Goal: Task Accomplishment & Management: Manage account settings

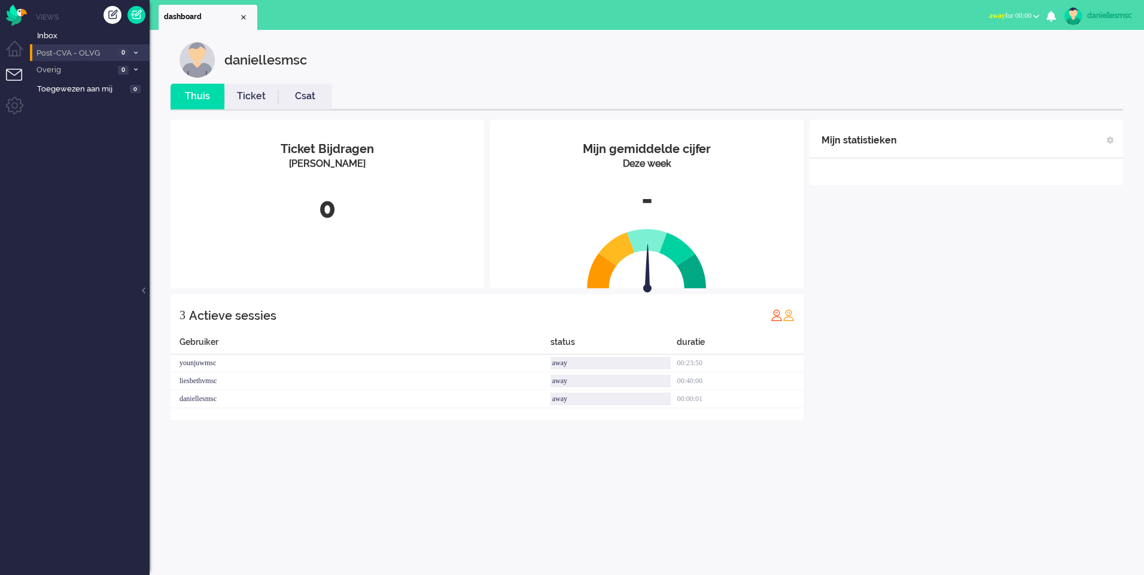
click at [89, 48] on span "Post-CVA - OLVG" at bounding box center [75, 53] width 80 height 11
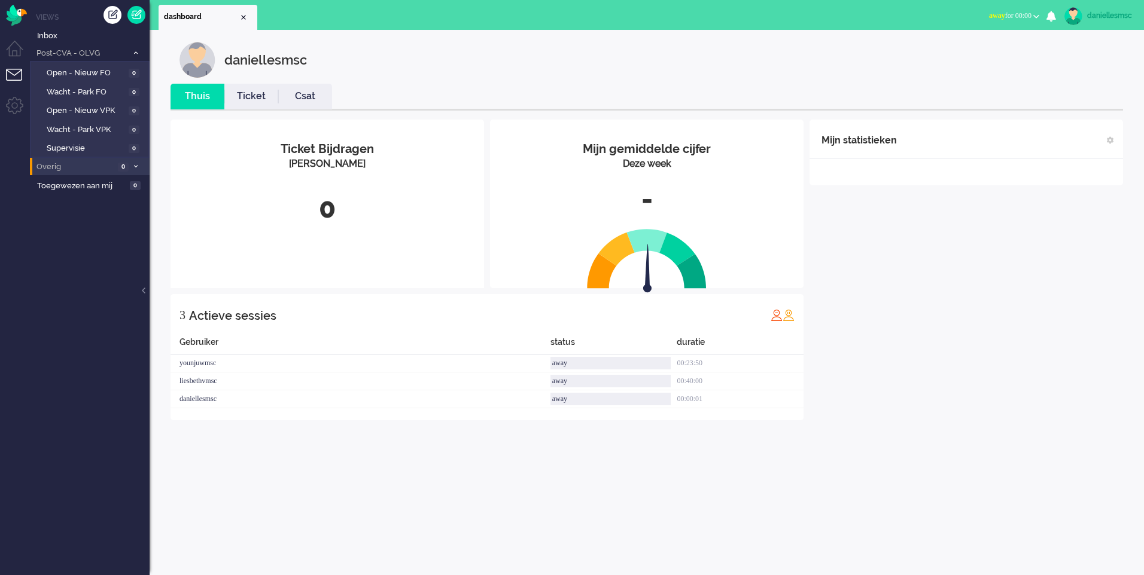
click at [111, 169] on span "Overig" at bounding box center [75, 166] width 80 height 11
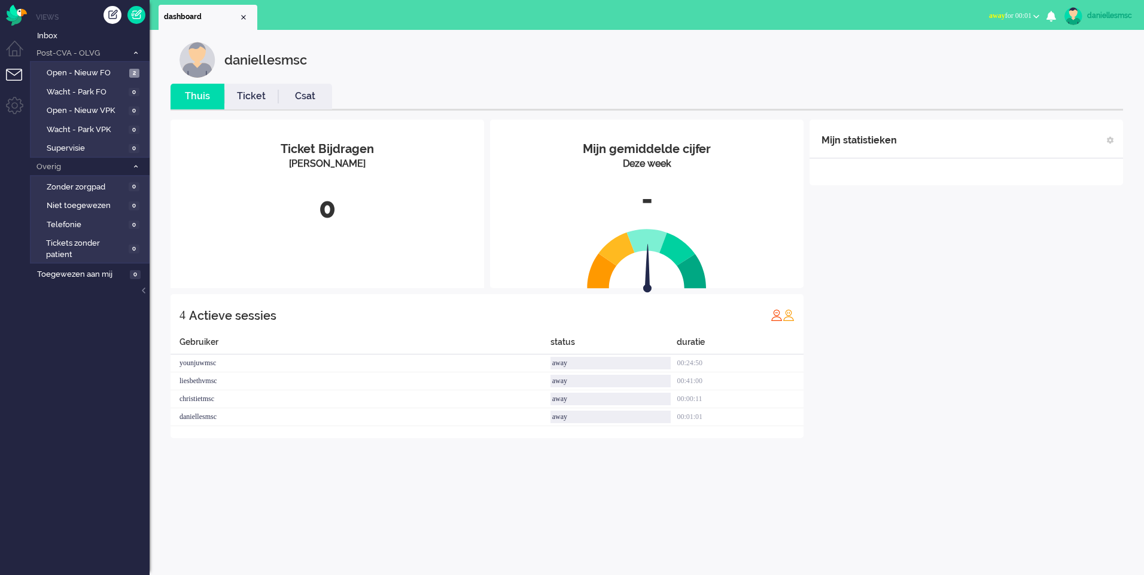
click at [1025, 16] on span "away for 00:01" at bounding box center [1010, 15] width 42 height 8
click at [967, 53] on label "Online" at bounding box center [989, 53] width 95 height 10
click at [108, 75] on span "Open - Nieuw FO" at bounding box center [87, 73] width 80 height 11
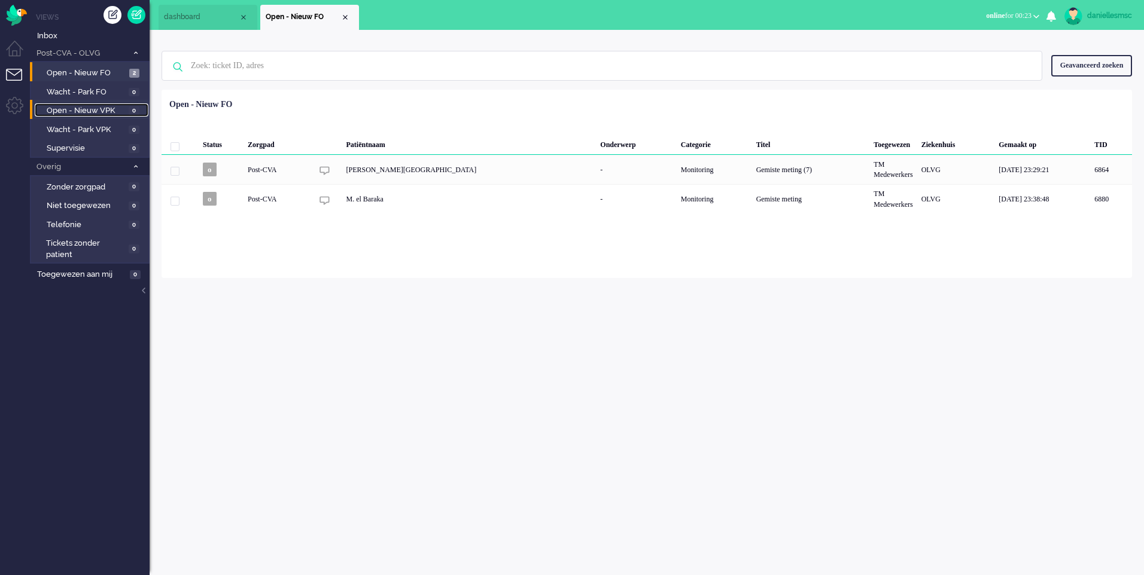
click at [109, 115] on span "Open - Nieuw VPK" at bounding box center [86, 110] width 79 height 11
